Goal: Browse casually

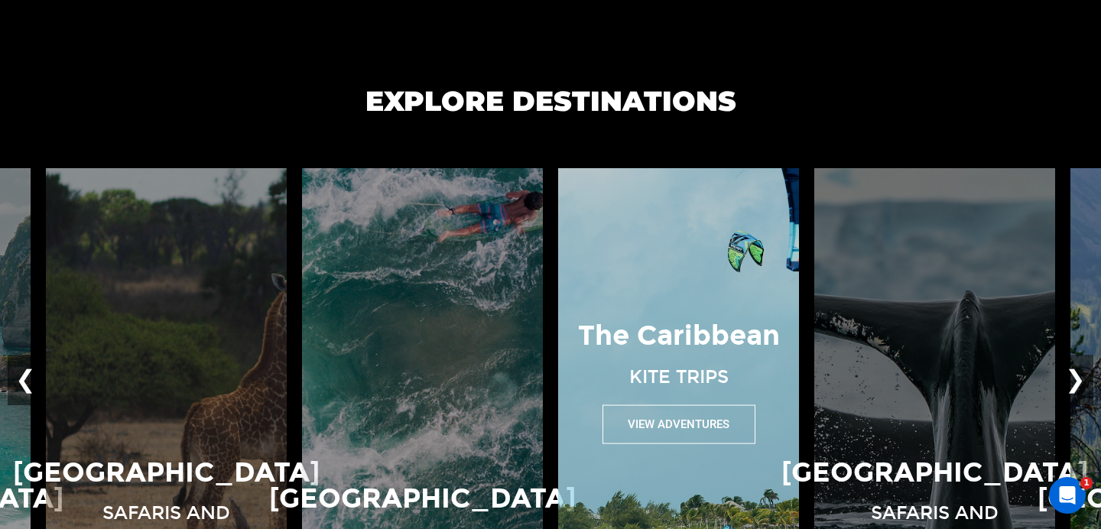
scroll to position [926, 0]
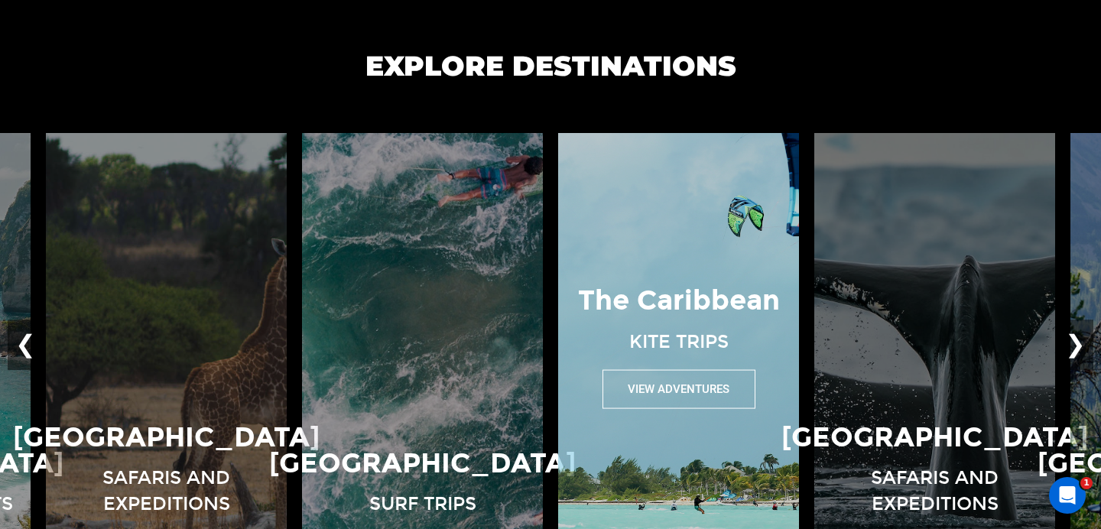
click at [645, 388] on button "View Adventures" at bounding box center [678, 388] width 153 height 39
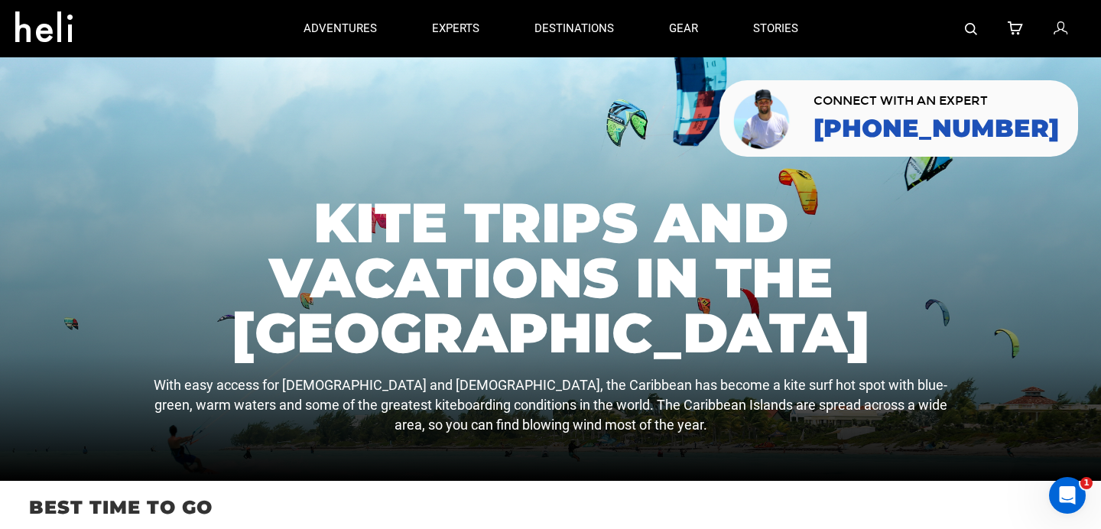
click at [76, 21] on icon at bounding box center [49, 22] width 69 height 24
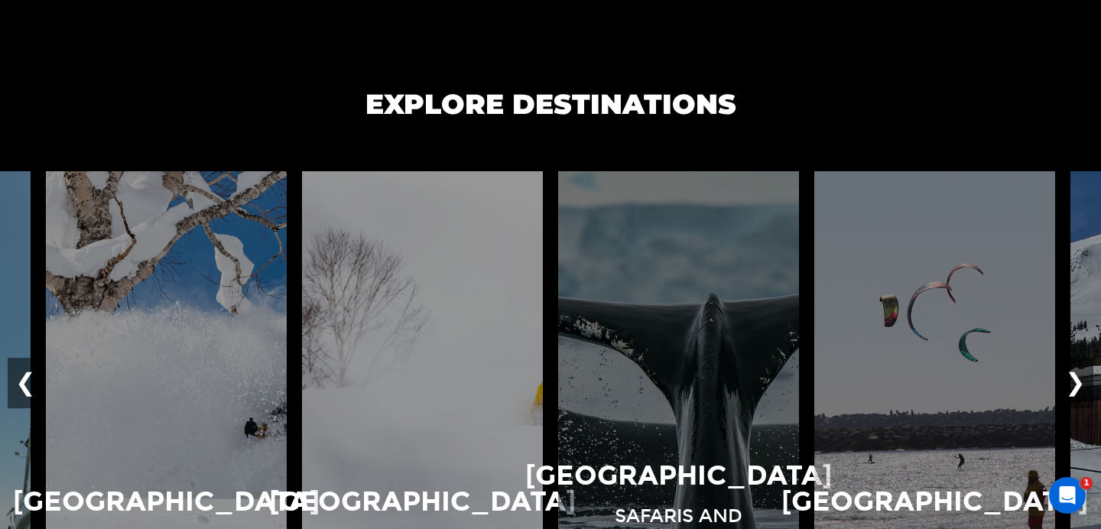
scroll to position [1006, 0]
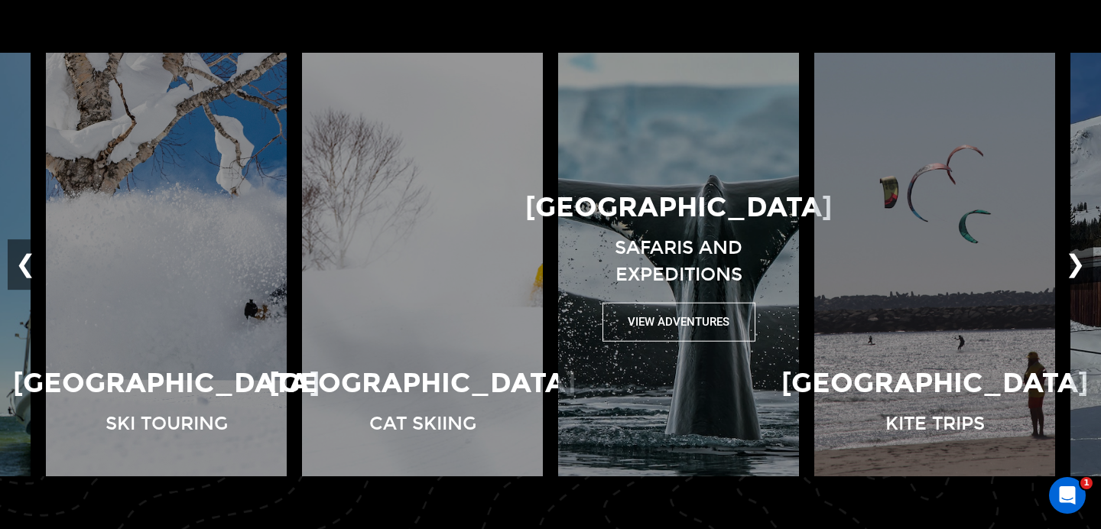
click at [658, 291] on div "Antarctica Safaris and Expeditions View Adventures" at bounding box center [678, 265] width 256 height 154
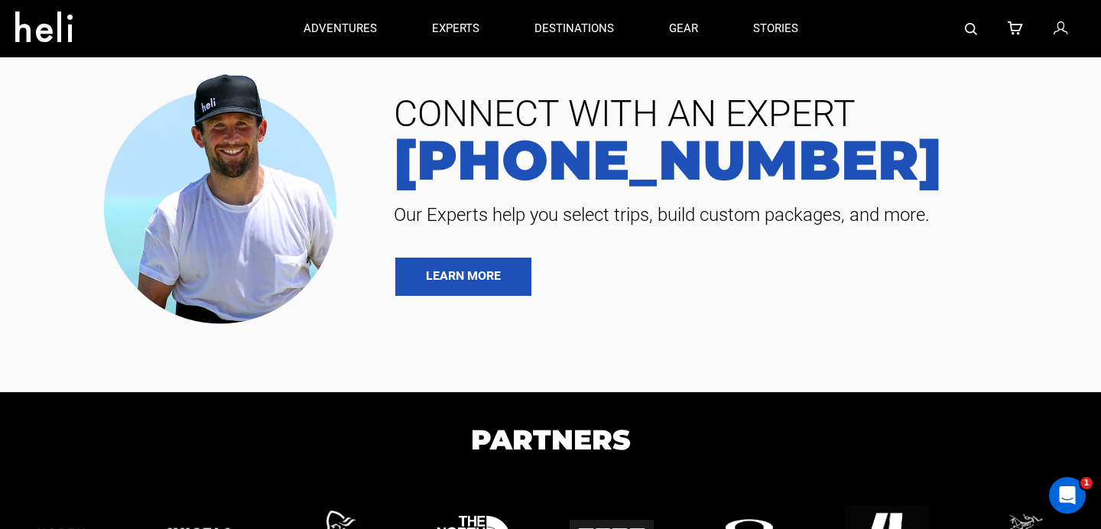
click at [656, 316] on div "CONNECT WITH AN EXPERT [PHONE_NUMBER] Our Experts help you select trips, build …" at bounding box center [550, 196] width 1101 height 270
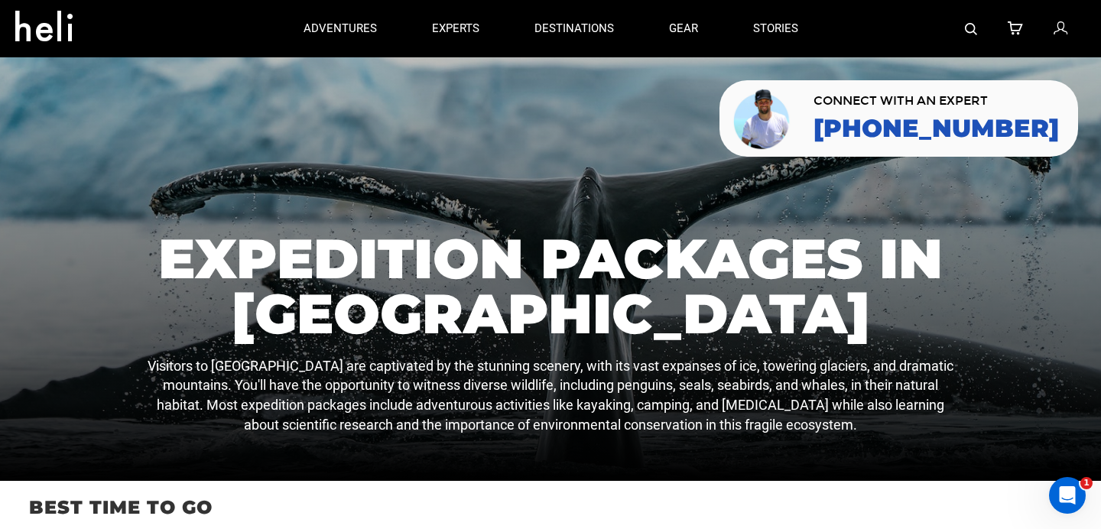
click at [76, 23] on icon at bounding box center [49, 22] width 69 height 24
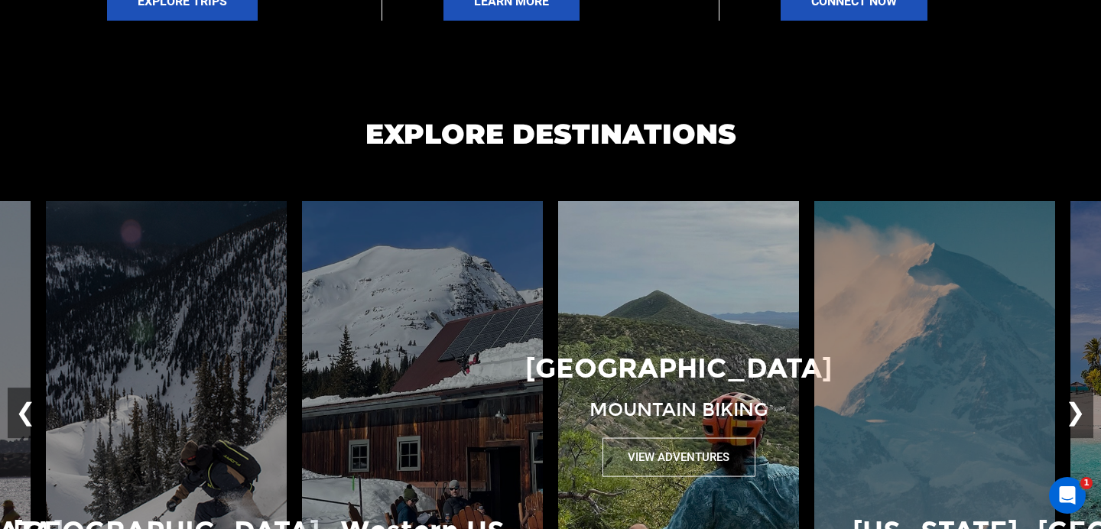
scroll to position [862, 0]
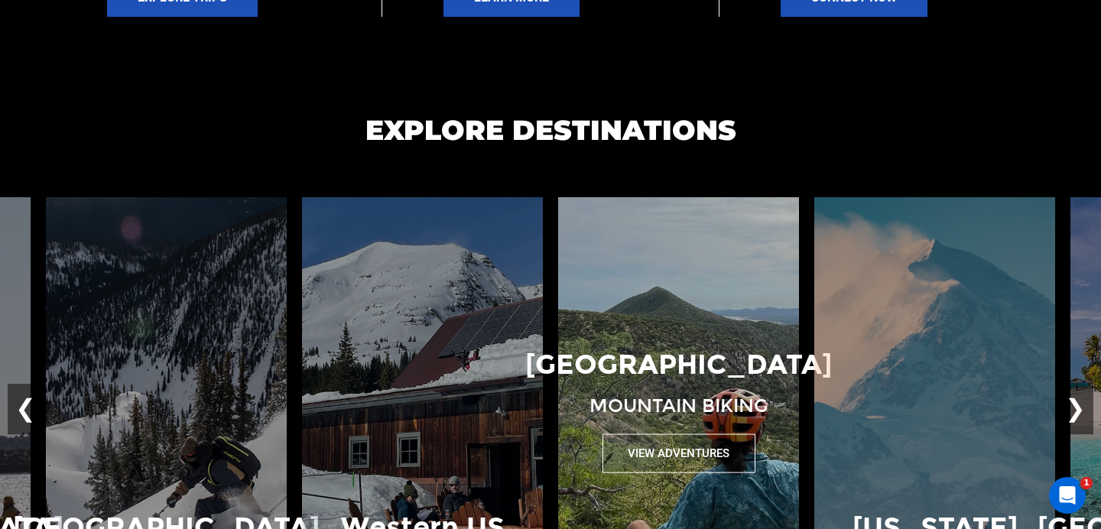
click at [660, 459] on button "View Adventures" at bounding box center [678, 452] width 153 height 39
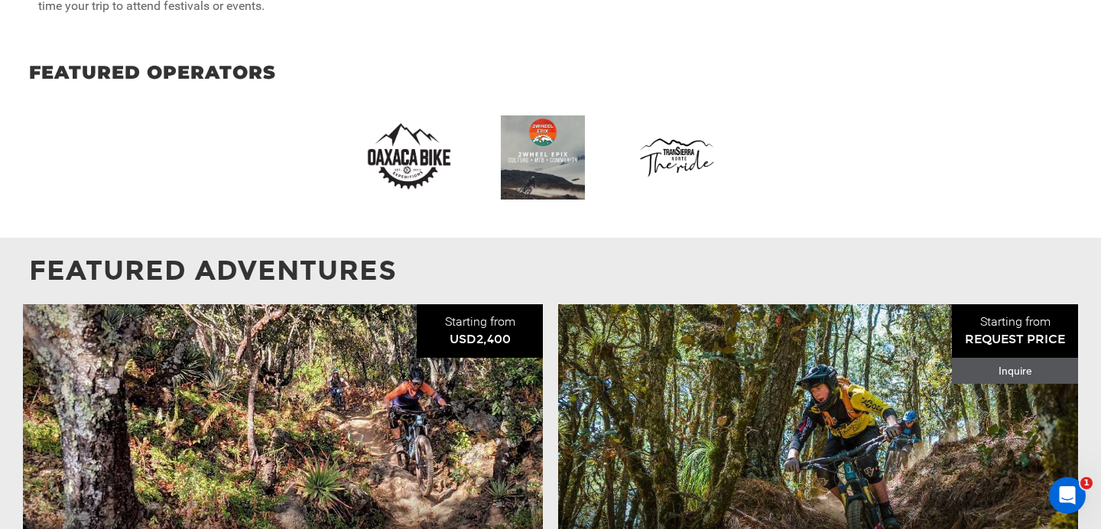
scroll to position [1603, 0]
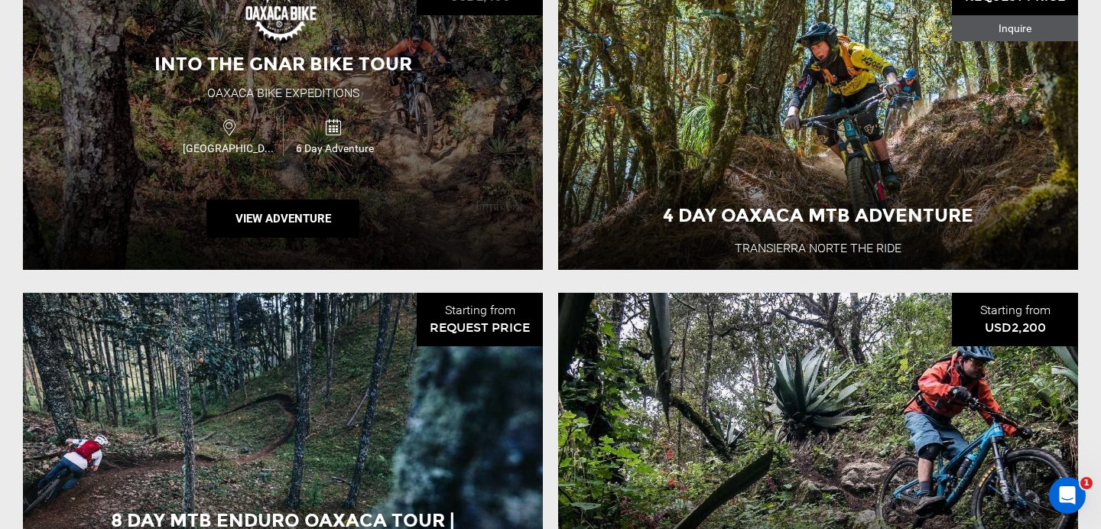
click at [458, 161] on div "Into the Gnar Bike Tour Oaxaca Bike Expeditions Mexico 6 Day Adventure View Adv…" at bounding box center [283, 116] width 520 height 308
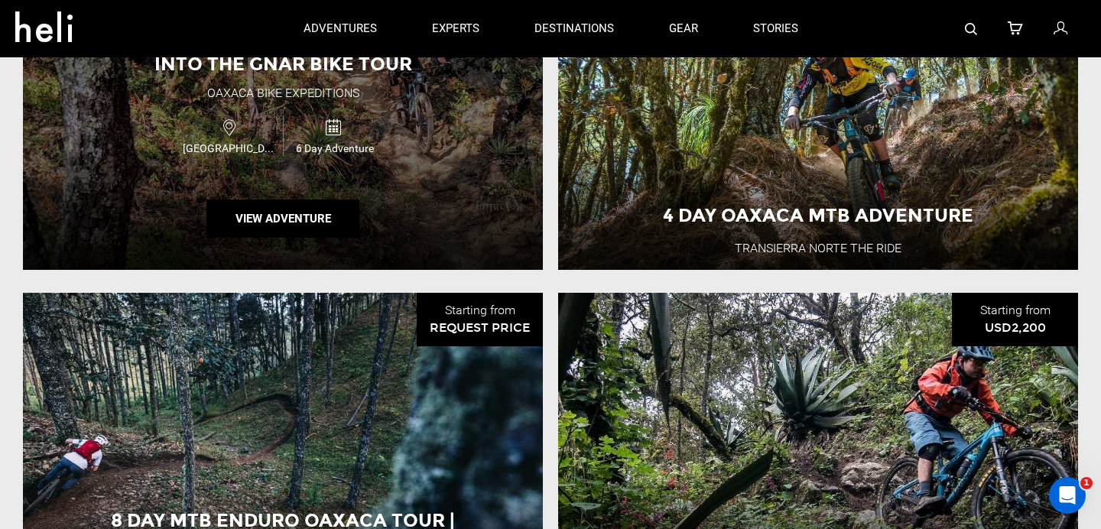
scroll to position [1010, 0]
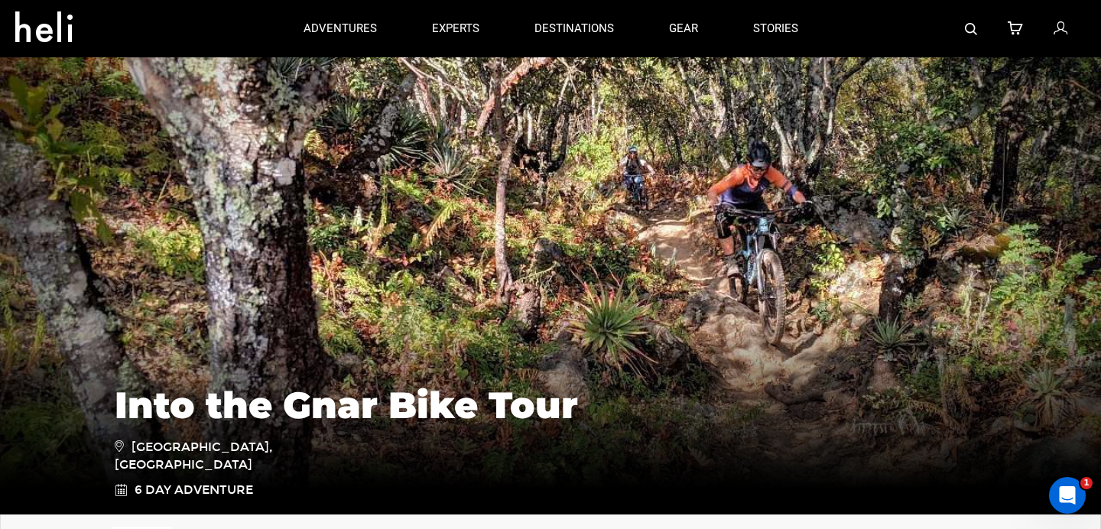
click at [47, 42] on link at bounding box center [53, 29] width 98 height 55
click at [23, 34] on icon at bounding box center [49, 22] width 69 height 24
